Goal: Use online tool/utility

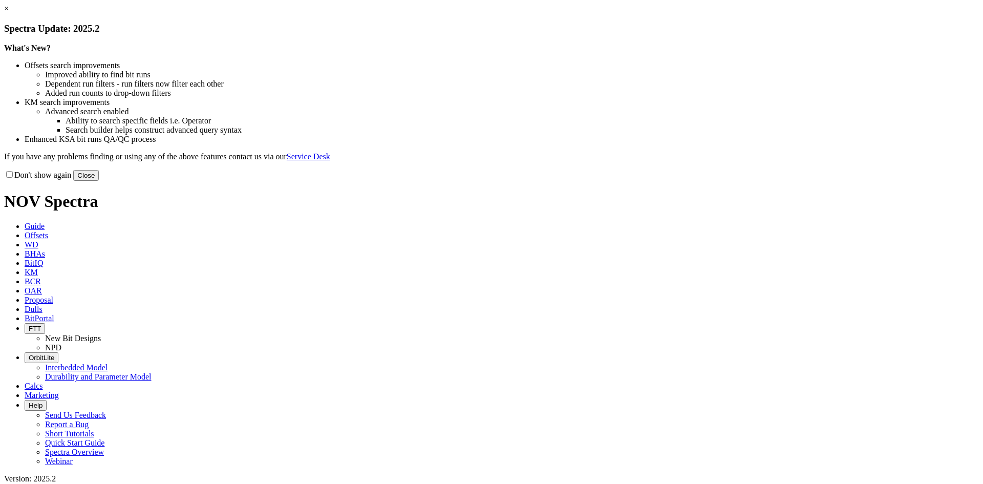
click at [9, 13] on link "×" at bounding box center [6, 8] width 5 height 9
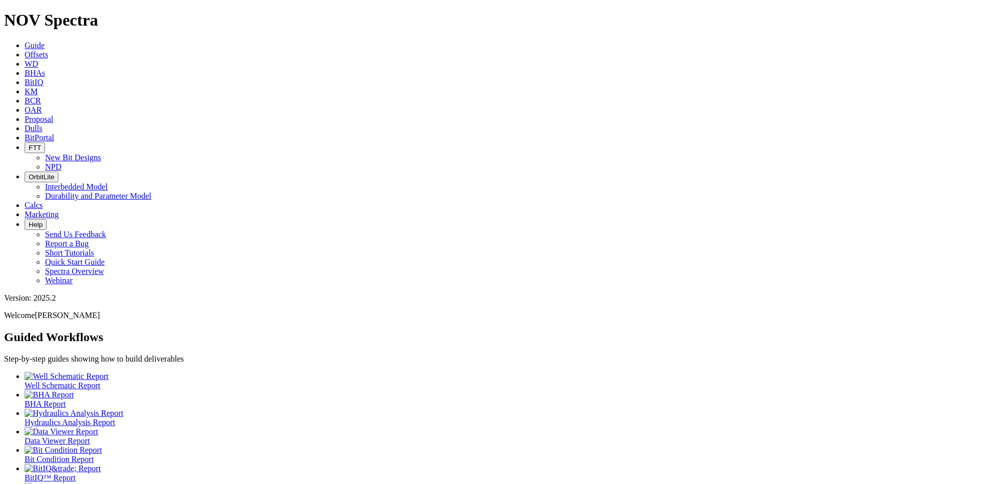
click at [25, 201] on icon at bounding box center [25, 205] width 0 height 9
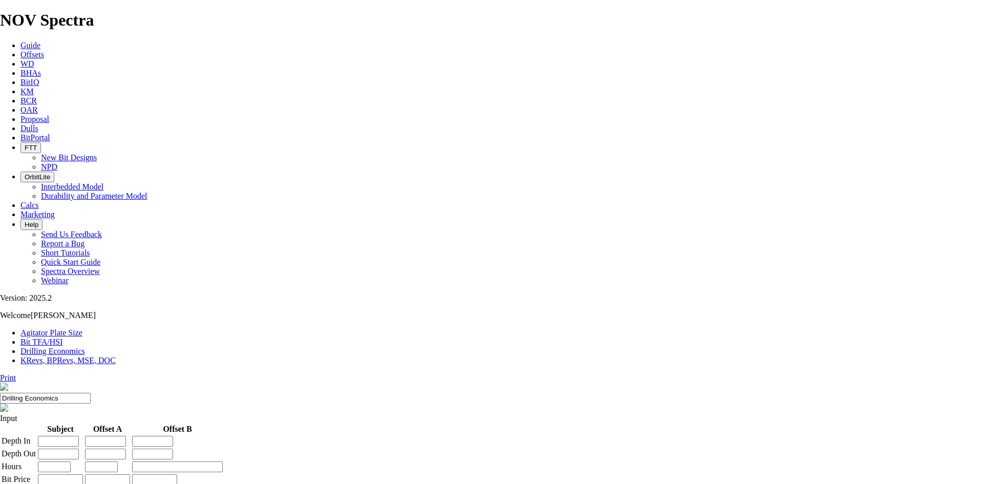
click at [63, 337] on link "Bit TFA/HSI" at bounding box center [41, 341] width 42 height 9
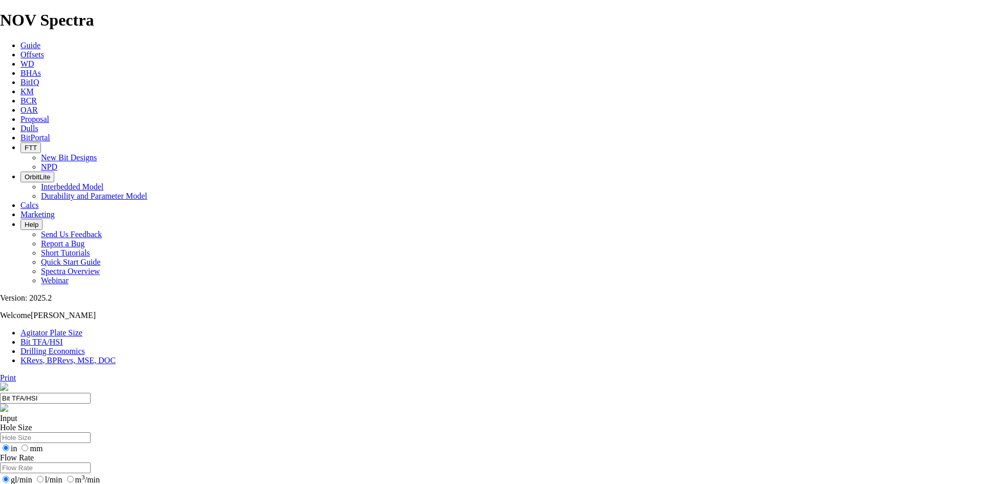
type input "10.5"
click at [91, 462] on input "Flow Rate" at bounding box center [45, 467] width 91 height 11
